Goal: Task Accomplishment & Management: Use online tool/utility

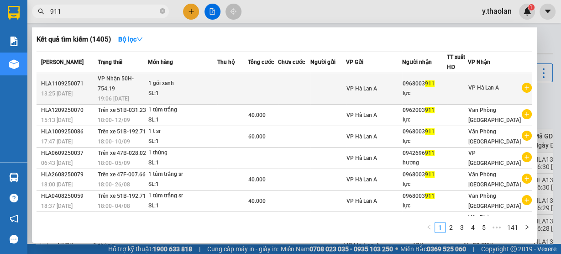
type input "911"
click at [210, 89] on div "SL: 1" at bounding box center [182, 94] width 69 height 10
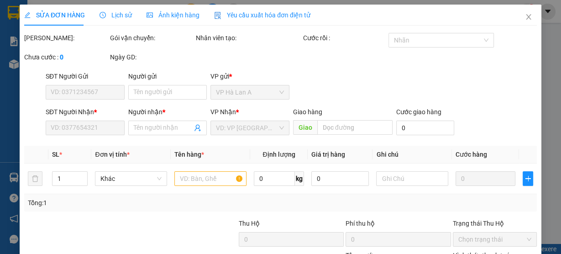
type input "0968003911"
type input "lực"
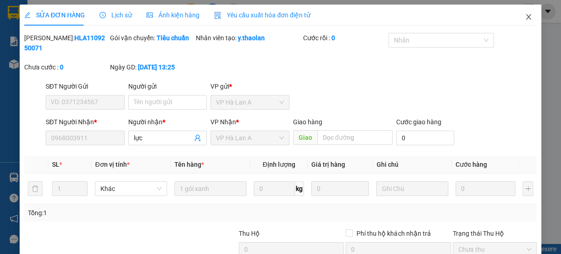
click at [525, 20] on icon "close" at bounding box center [528, 16] width 7 height 7
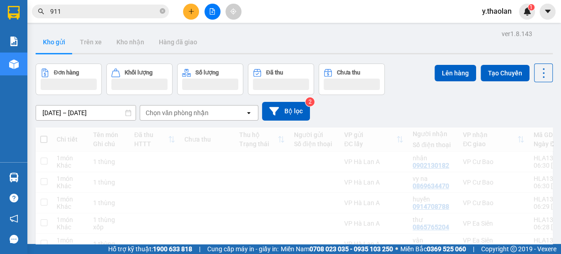
click at [124, 20] on div "Kết quả tìm kiếm ( 1405 ) Bộ lọc Mã ĐH Trạng thái Món hàng Thu hộ Tổng cước Chư…" at bounding box center [280, 11] width 561 height 23
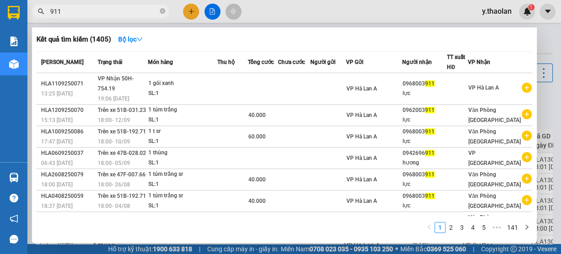
click at [113, 12] on input "911" at bounding box center [104, 11] width 108 height 10
type input "9"
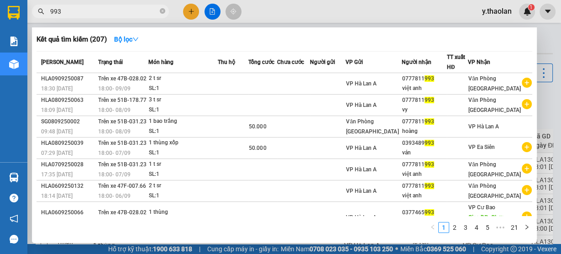
click at [50, 11] on input "993" at bounding box center [104, 11] width 108 height 10
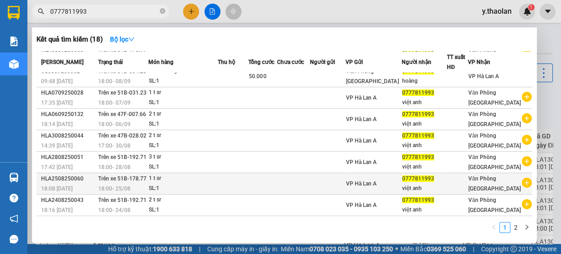
scroll to position [72, 0]
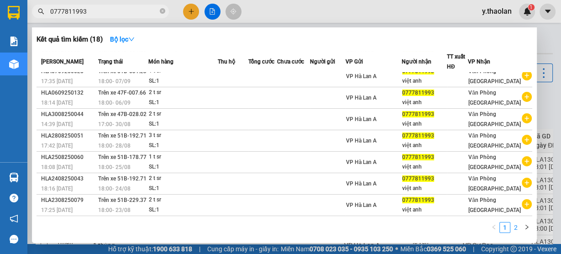
type input "0777811993"
click at [519, 226] on link "2" at bounding box center [516, 227] width 10 height 10
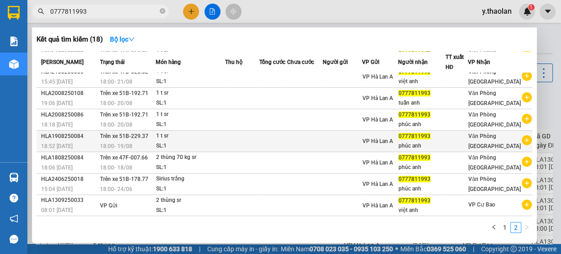
scroll to position [28, 0]
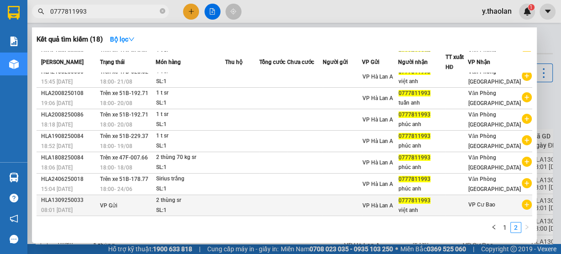
click at [257, 202] on td at bounding box center [242, 205] width 34 height 21
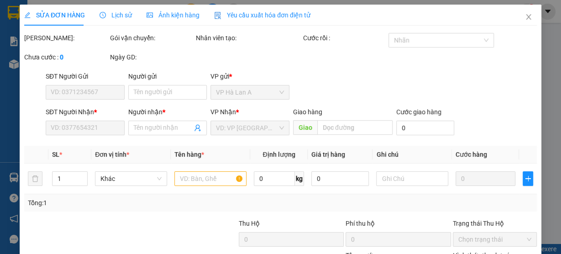
type input "0777811993"
type input "việt anh"
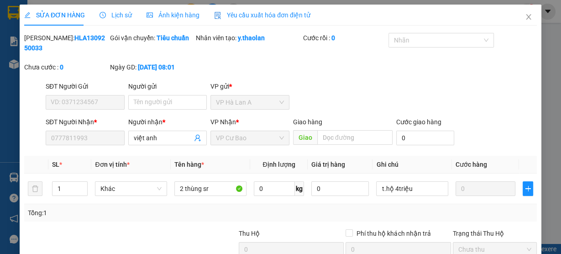
scroll to position [37, 0]
